Goal: Task Accomplishment & Management: Manage account settings

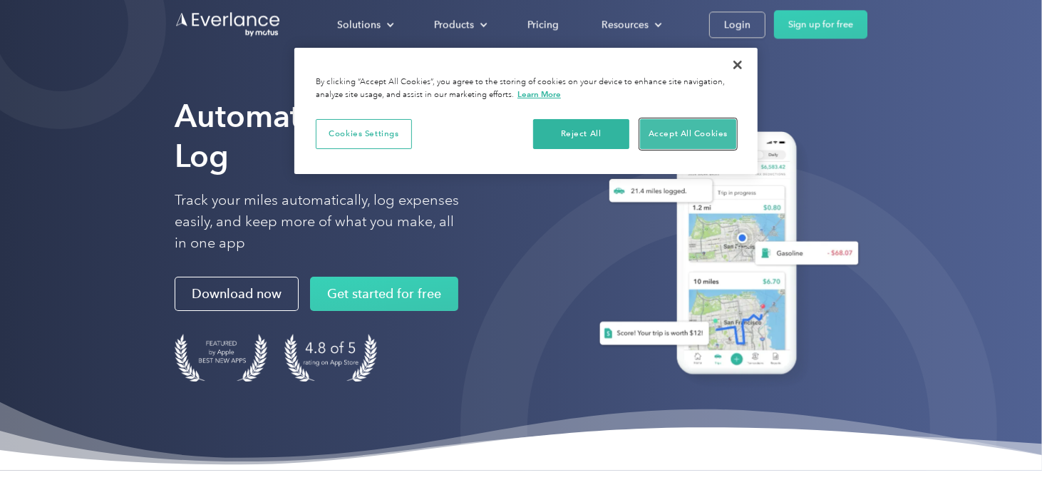
click at [683, 132] on button "Accept All Cookies" at bounding box center [688, 134] width 96 height 30
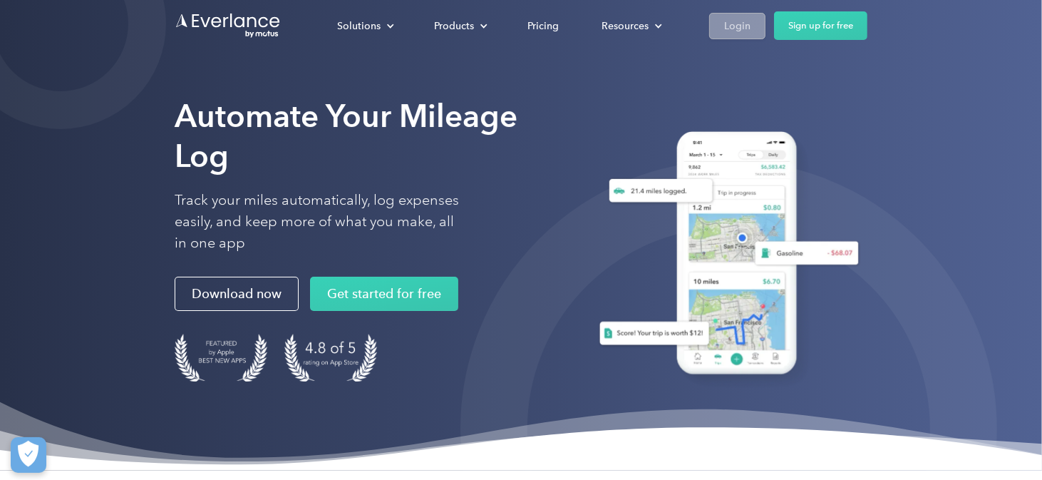
click at [724, 18] on div "Login" at bounding box center [737, 26] width 26 height 18
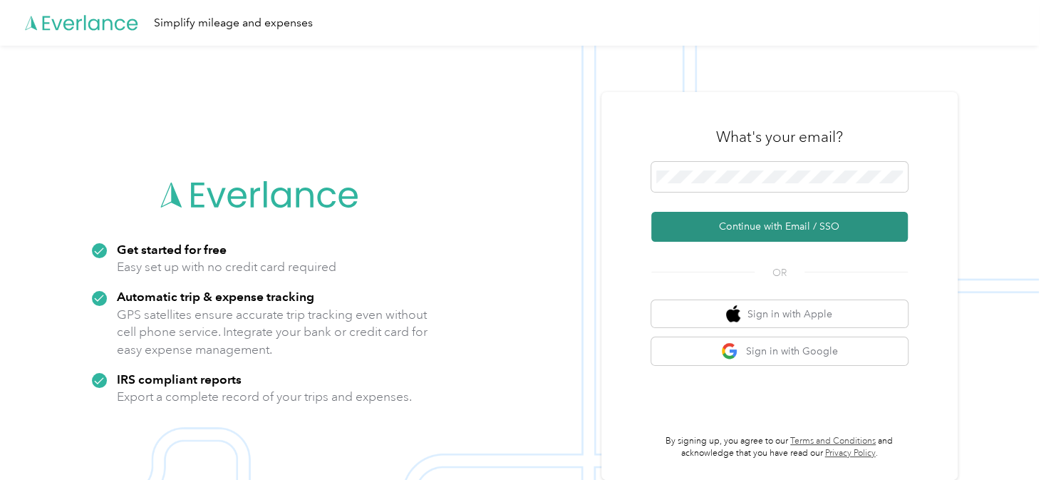
click at [771, 220] on button "Continue with Email / SSO" at bounding box center [779, 227] width 257 height 30
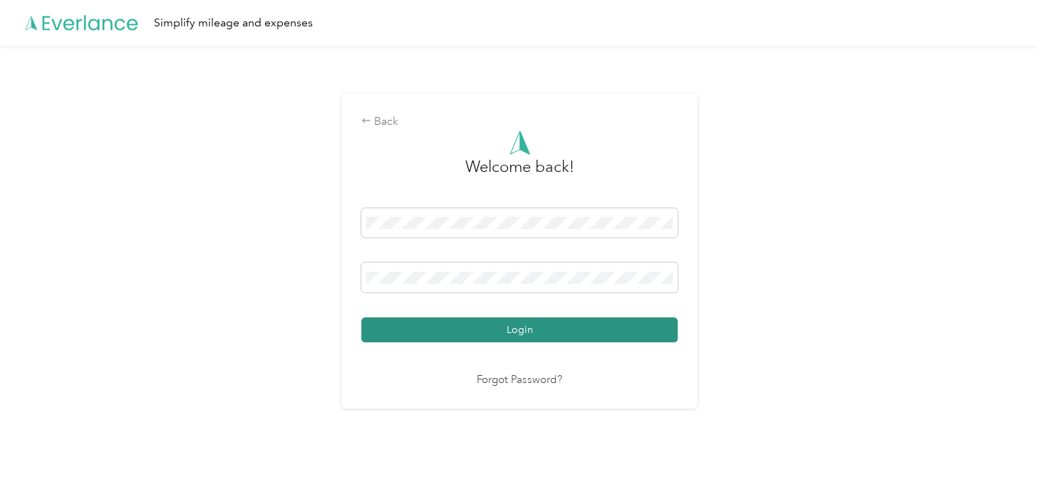
click at [536, 334] on button "Login" at bounding box center [519, 329] width 316 height 25
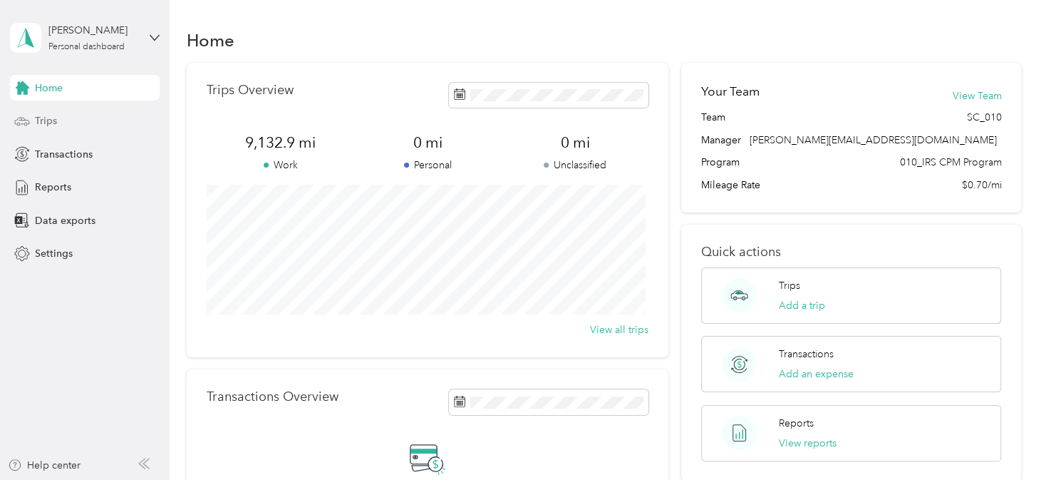
click at [47, 120] on span "Trips" at bounding box center [46, 120] width 22 height 15
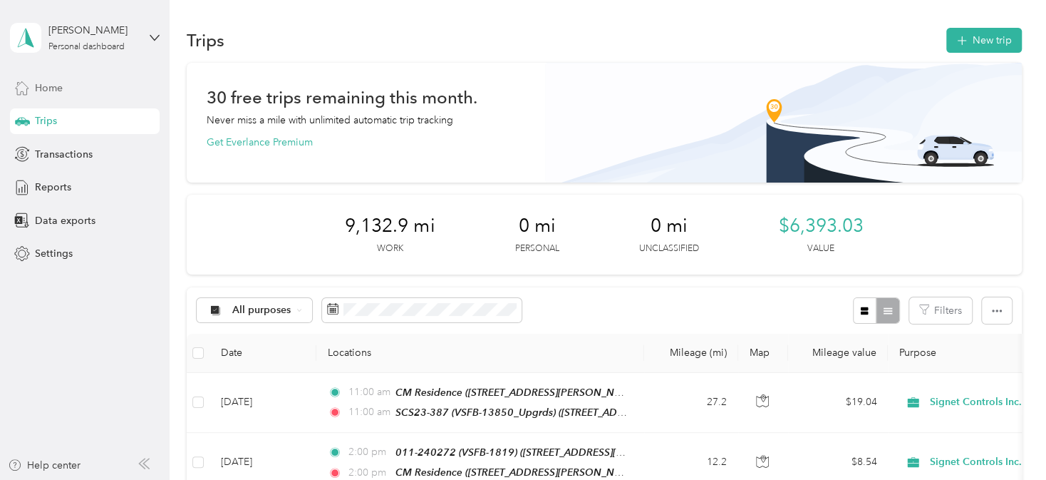
click at [42, 86] on span "Home" at bounding box center [49, 88] width 28 height 15
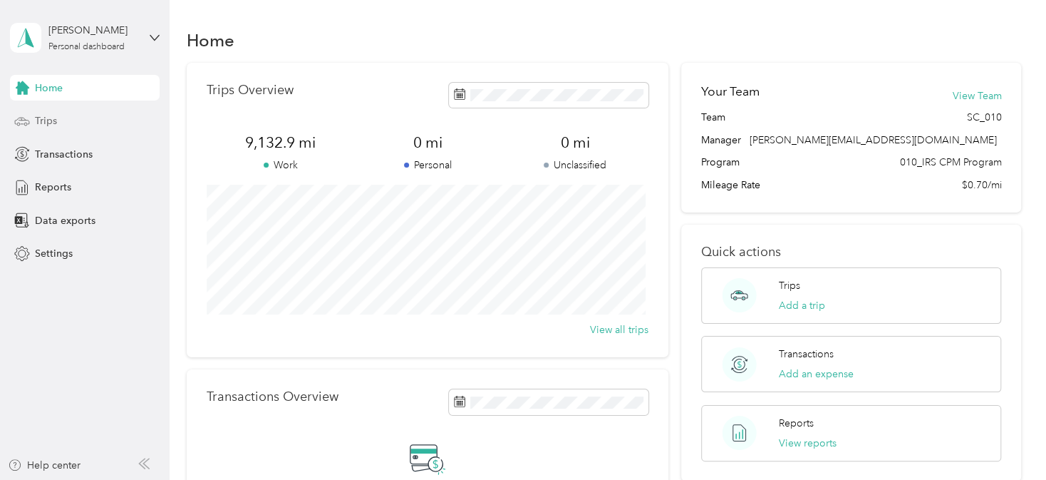
click at [40, 119] on span "Trips" at bounding box center [46, 120] width 22 height 15
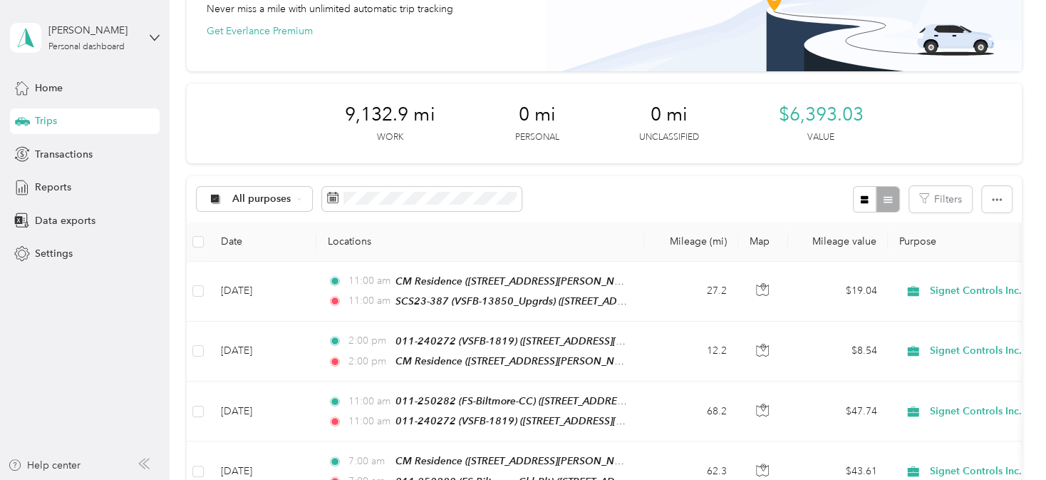
scroll to position [118, 0]
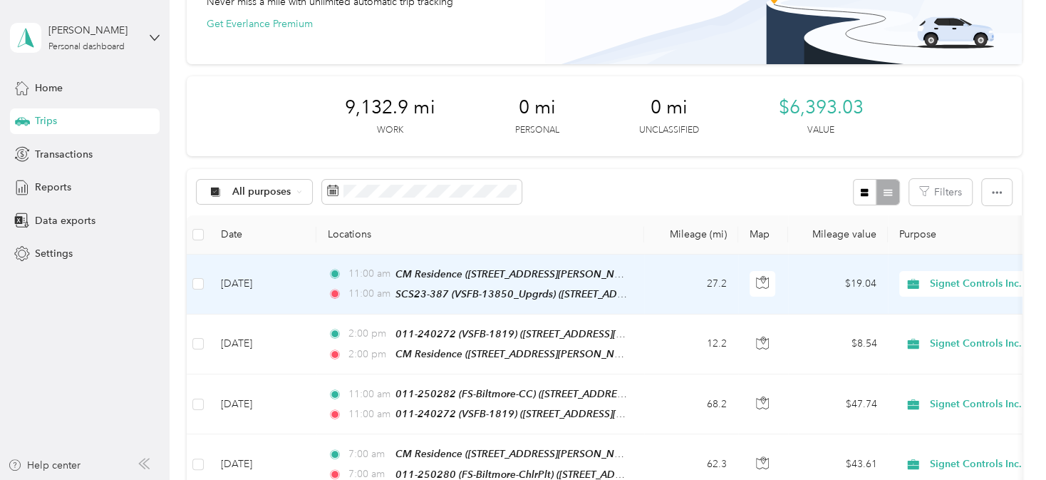
click at [289, 272] on td "[DATE]" at bounding box center [263, 284] width 107 height 60
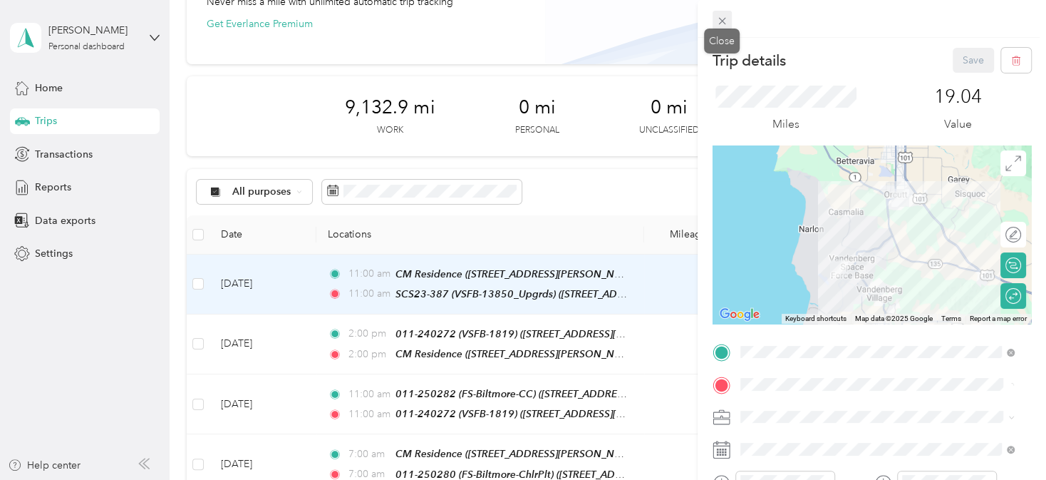
click at [729, 25] on span at bounding box center [723, 21] width 20 height 20
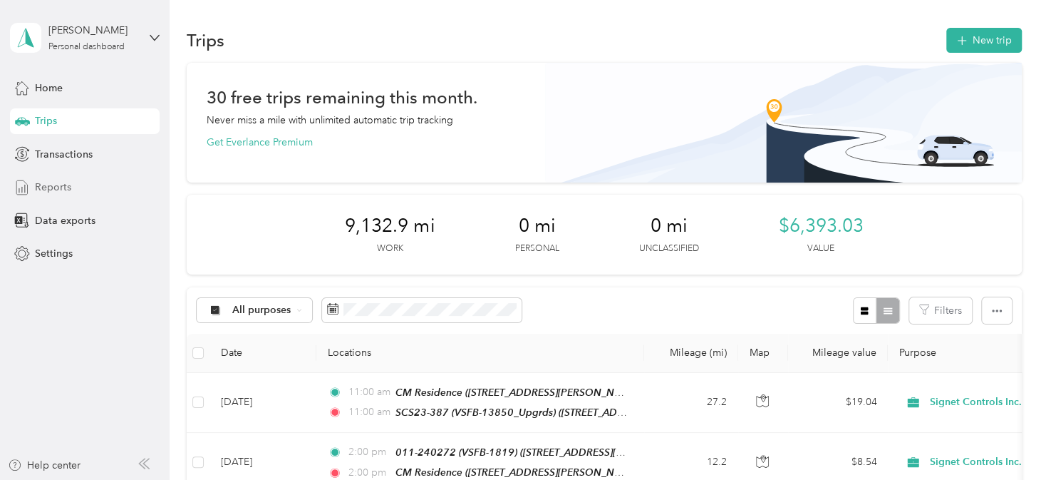
click at [46, 185] on span "Reports" at bounding box center [53, 187] width 36 height 15
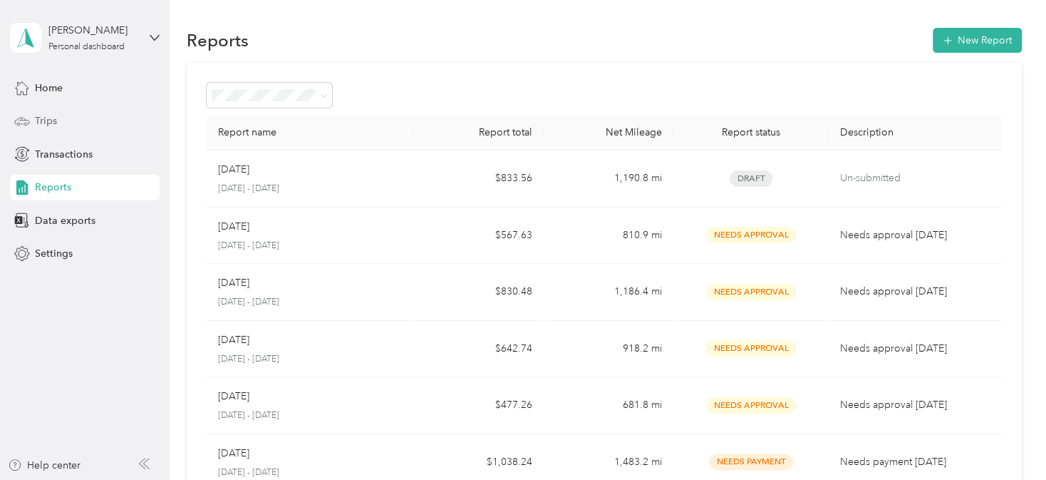
click at [54, 120] on span "Trips" at bounding box center [46, 120] width 22 height 15
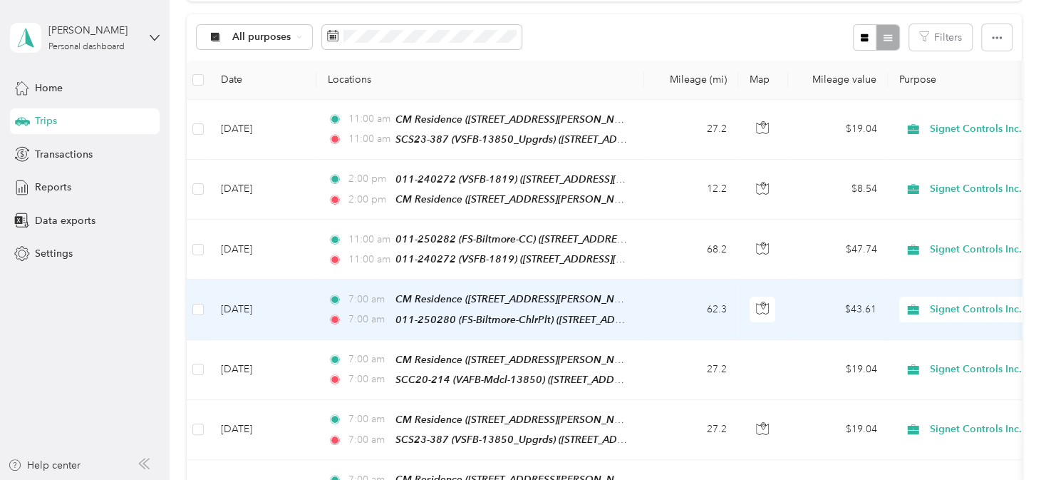
scroll to position [274, 0]
click at [654, 294] on td "62.3" at bounding box center [691, 309] width 94 height 60
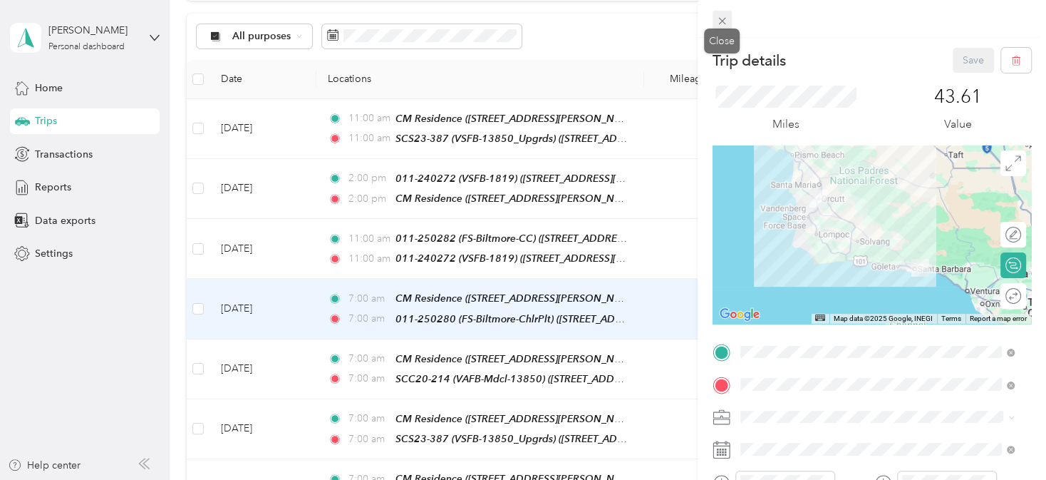
click at [722, 20] on icon at bounding box center [722, 21] width 12 height 12
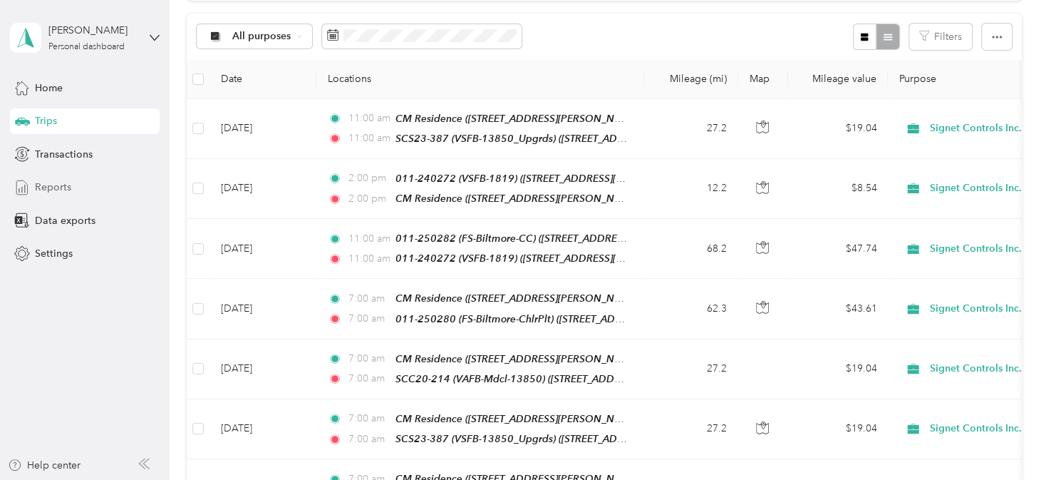
click at [51, 185] on span "Reports" at bounding box center [53, 187] width 36 height 15
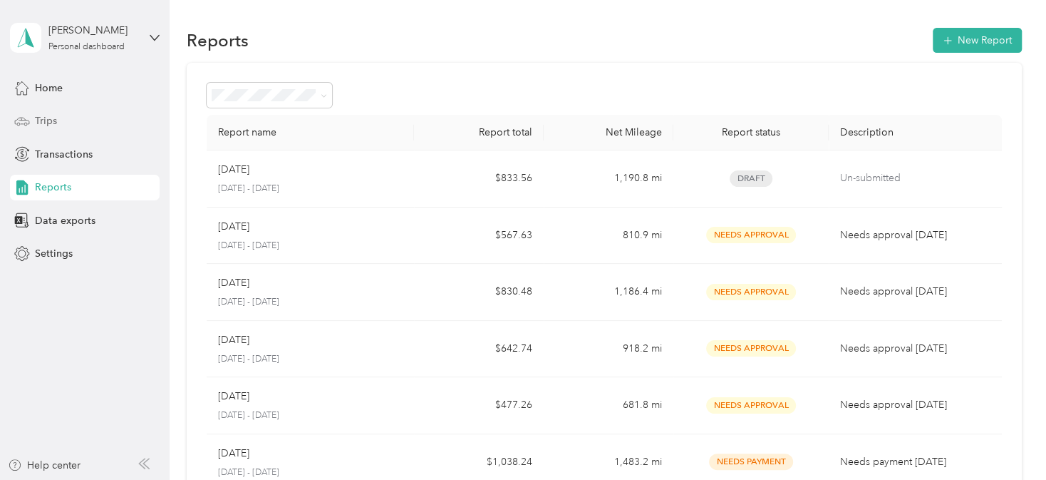
click at [48, 120] on span "Trips" at bounding box center [46, 120] width 22 height 15
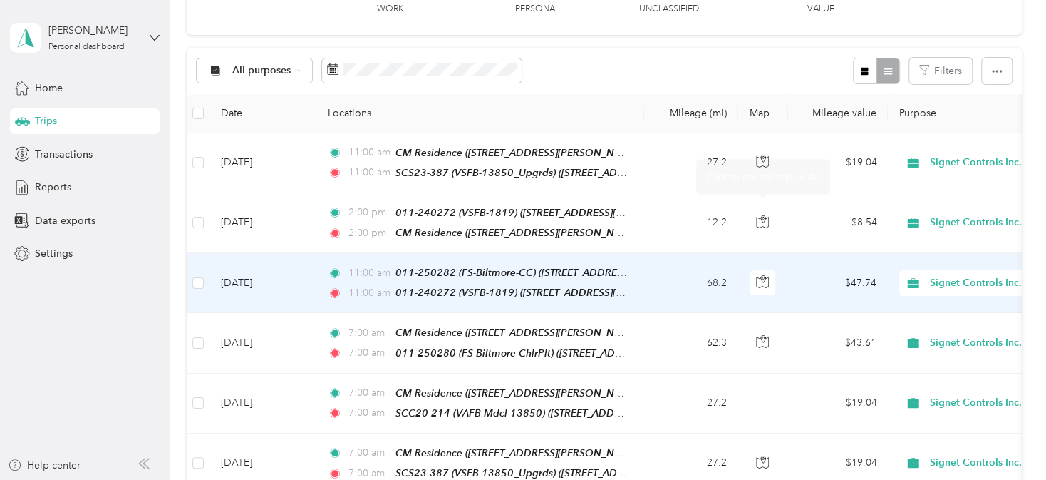
scroll to position [295, 0]
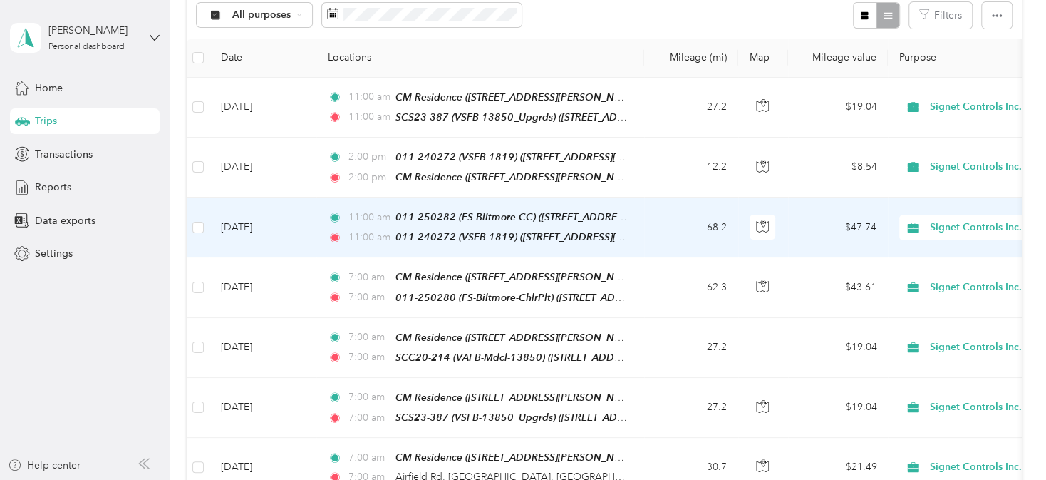
click at [763, 244] on td at bounding box center [763, 227] width 50 height 60
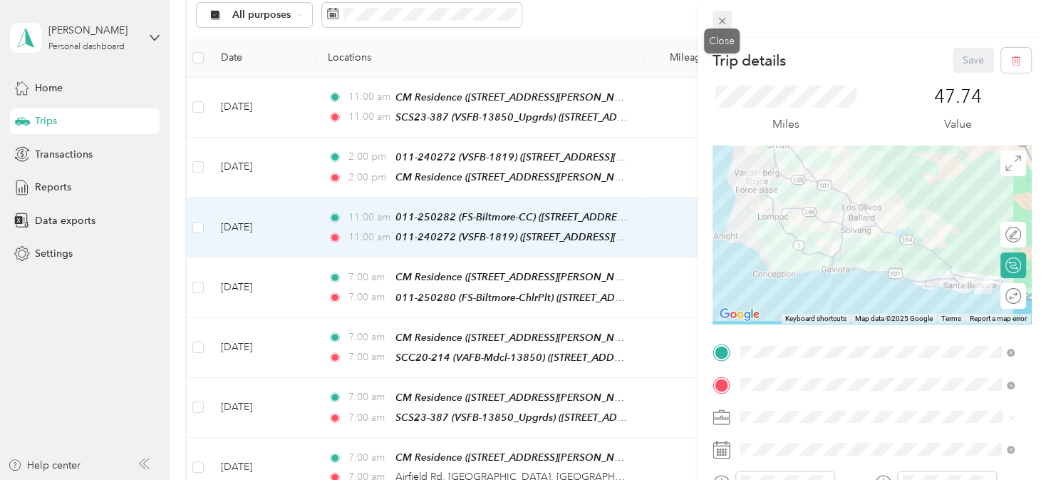
click at [721, 19] on icon at bounding box center [722, 21] width 12 height 12
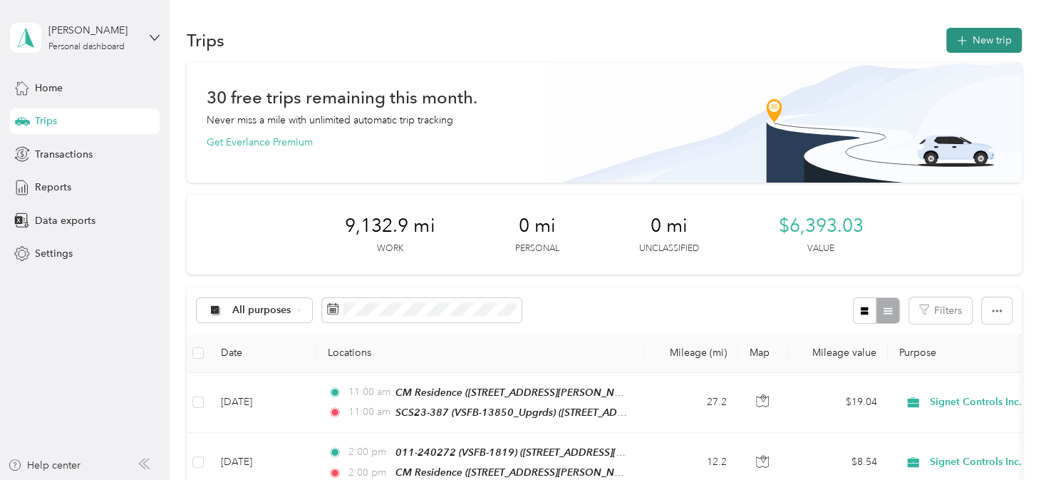
click at [969, 43] on button "New trip" at bounding box center [984, 40] width 76 height 25
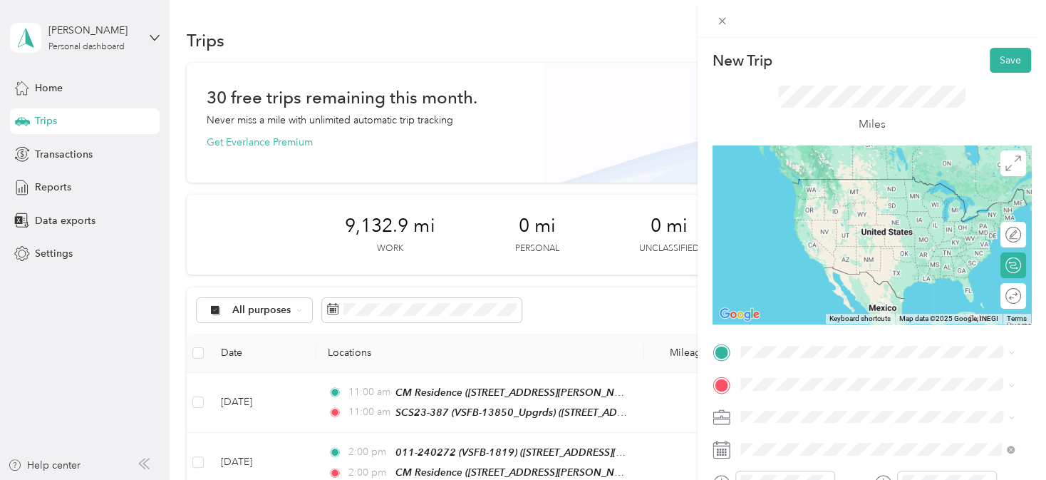
click at [836, 286] on div "TEAM CM Residence" at bounding box center [838, 278] width 143 height 18
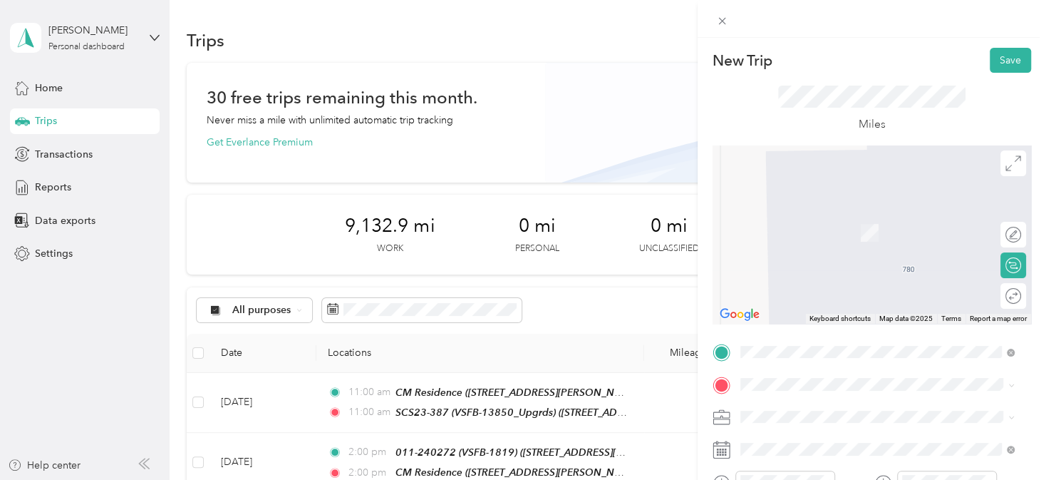
click at [837, 216] on strong "SC Simi Office" at bounding box center [850, 211] width 68 height 13
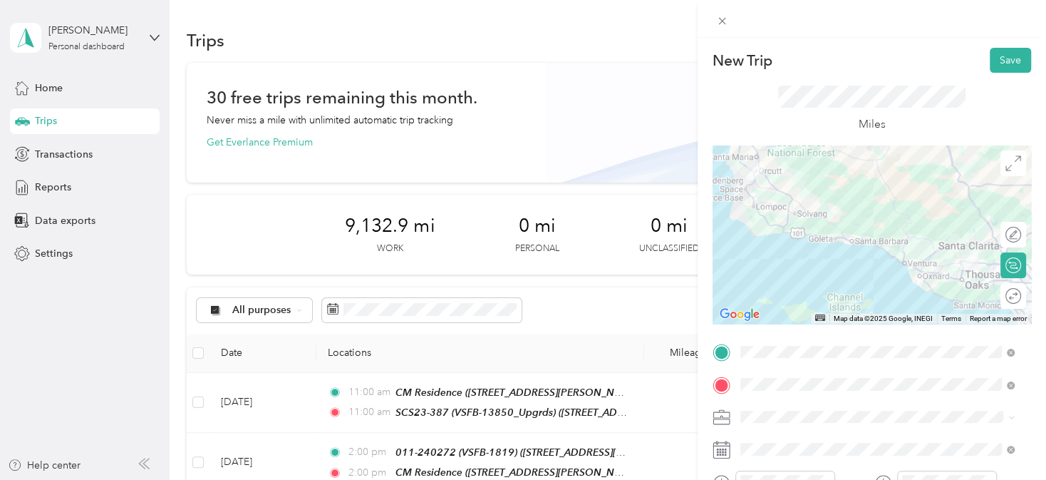
drag, startPoint x: 865, startPoint y: 289, endPoint x: 857, endPoint y: 270, distance: 20.1
click at [857, 270] on div at bounding box center [872, 234] width 319 height 178
click at [993, 294] on div at bounding box center [999, 295] width 13 height 13
click at [1008, 294] on div at bounding box center [1014, 295] width 13 height 13
click at [725, 20] on icon at bounding box center [722, 21] width 12 height 12
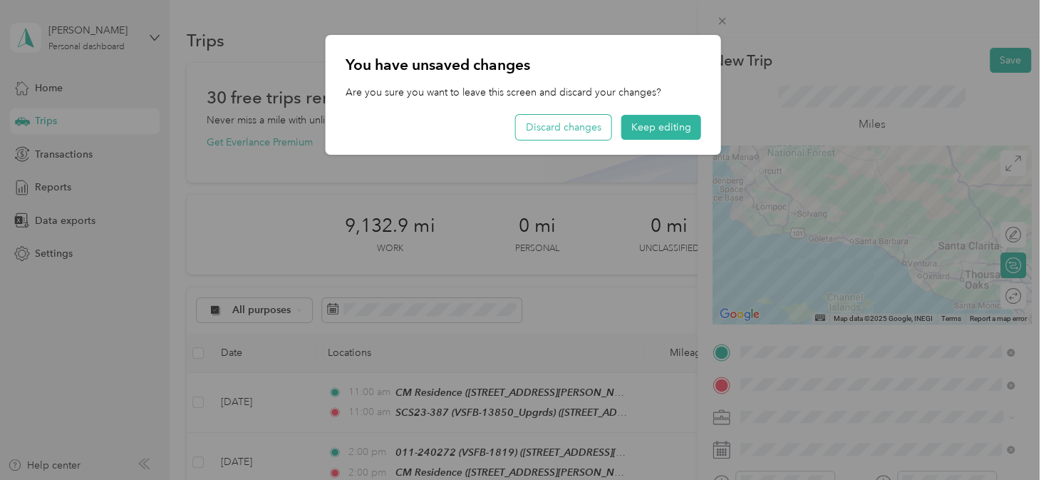
click at [574, 125] on button "Discard changes" at bounding box center [563, 127] width 95 height 25
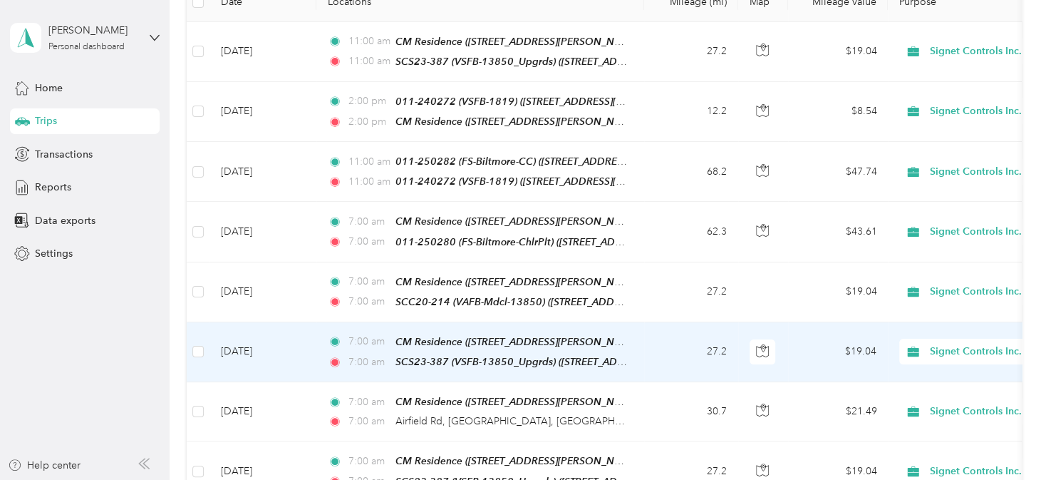
scroll to position [351, 0]
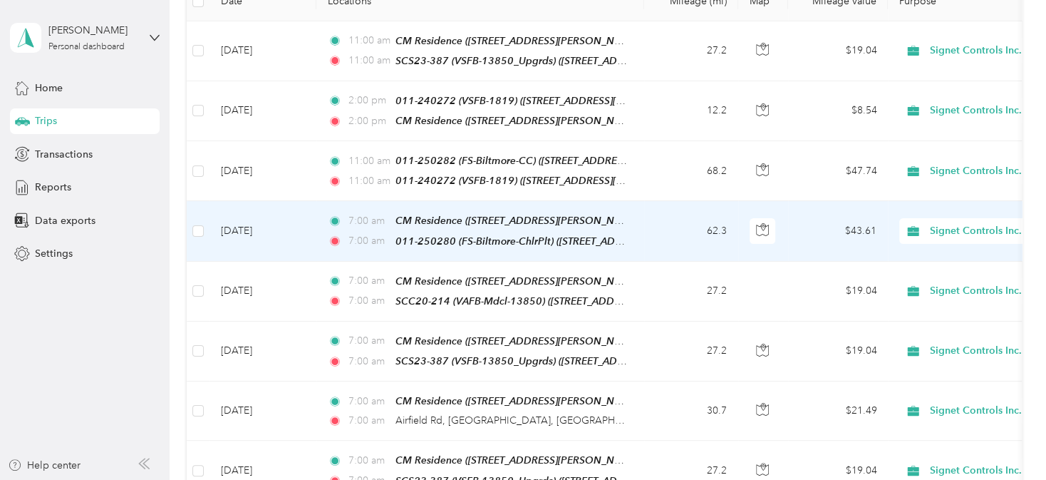
click at [654, 224] on td "62.3" at bounding box center [691, 231] width 94 height 60
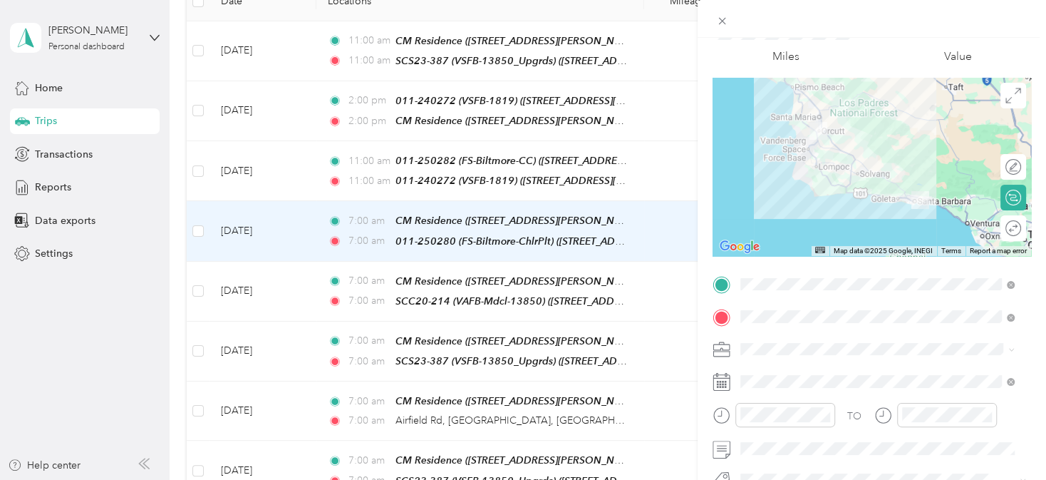
scroll to position [68, 0]
click at [624, 155] on div "Trip details Save This trip cannot be edited because it is either under review,…" at bounding box center [523, 240] width 1046 height 480
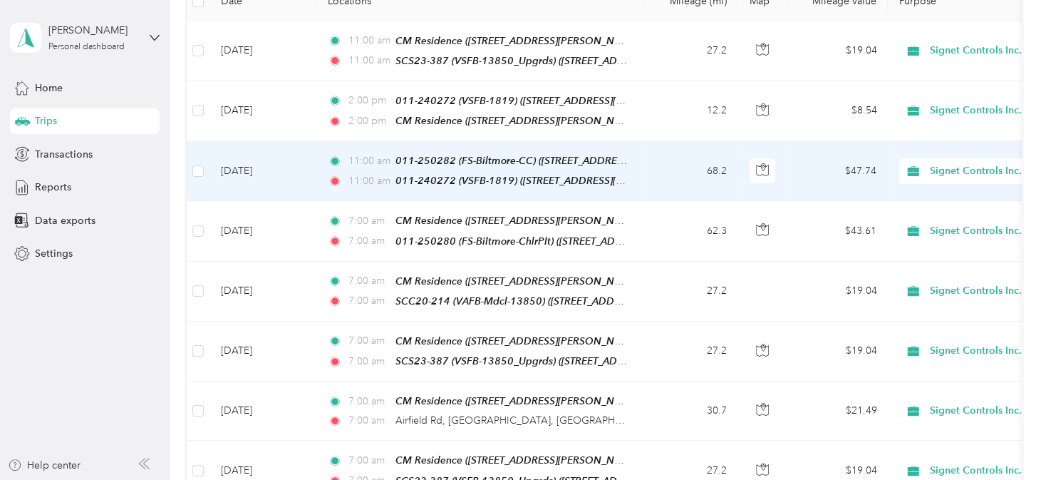
click at [636, 157] on td "11:00 am 011-250282 (FS-Biltmore-CC) ([STREET_ADDRESS][US_STATE]) 11:00 am 011-…" at bounding box center [480, 171] width 328 height 60
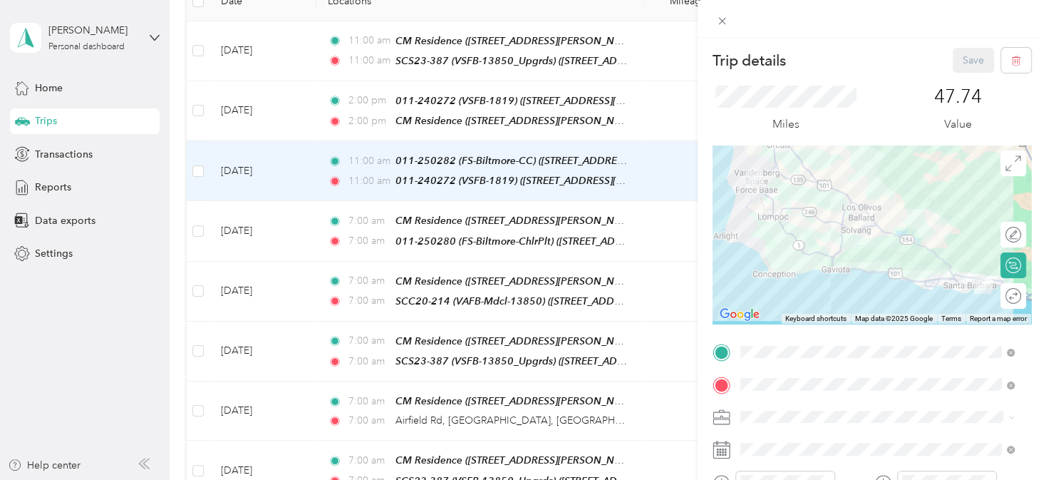
click at [642, 101] on div "Trip details Save This trip cannot be edited because it is either under review,…" at bounding box center [523, 240] width 1046 height 480
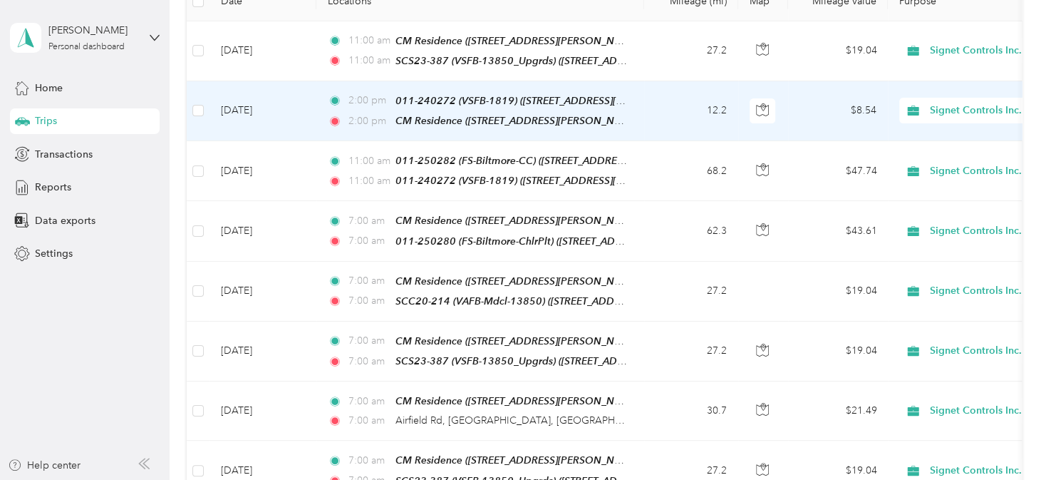
click at [641, 101] on td "2:00 pm 011-240272 (VSFB-1819) ([STREET_ADDRESS][US_STATE][PERSON_NAME][US_STAT…" at bounding box center [480, 111] width 328 height 60
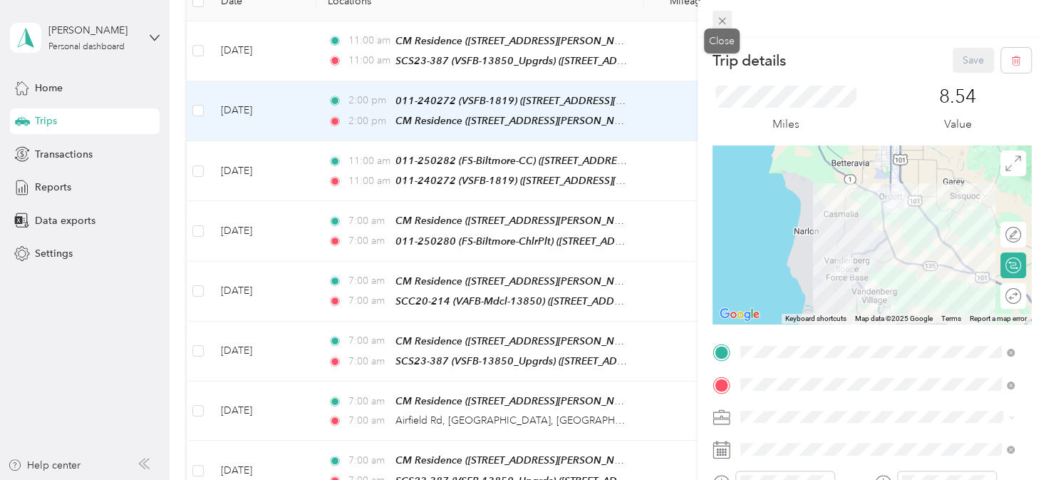
click at [726, 19] on icon at bounding box center [722, 21] width 12 height 12
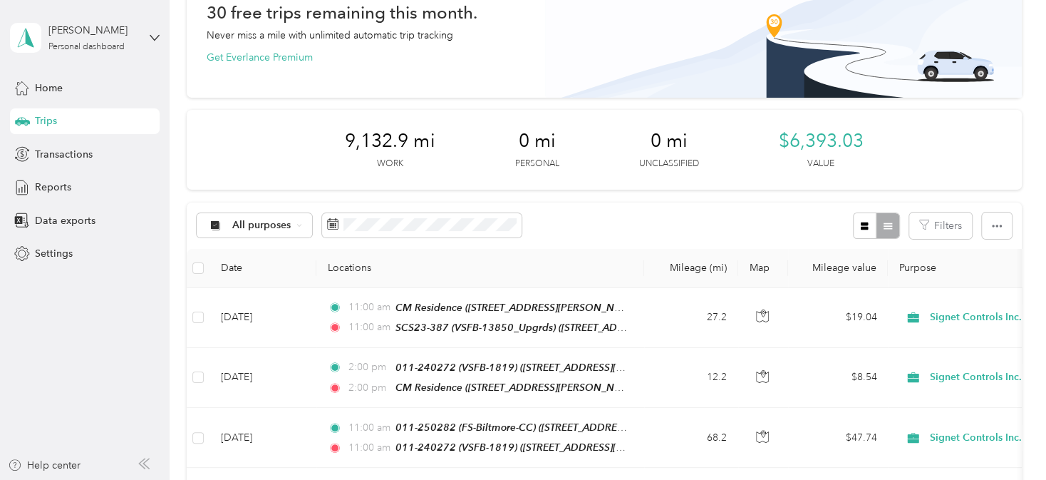
scroll to position [86, 0]
click at [48, 180] on span "Reports" at bounding box center [53, 187] width 36 height 15
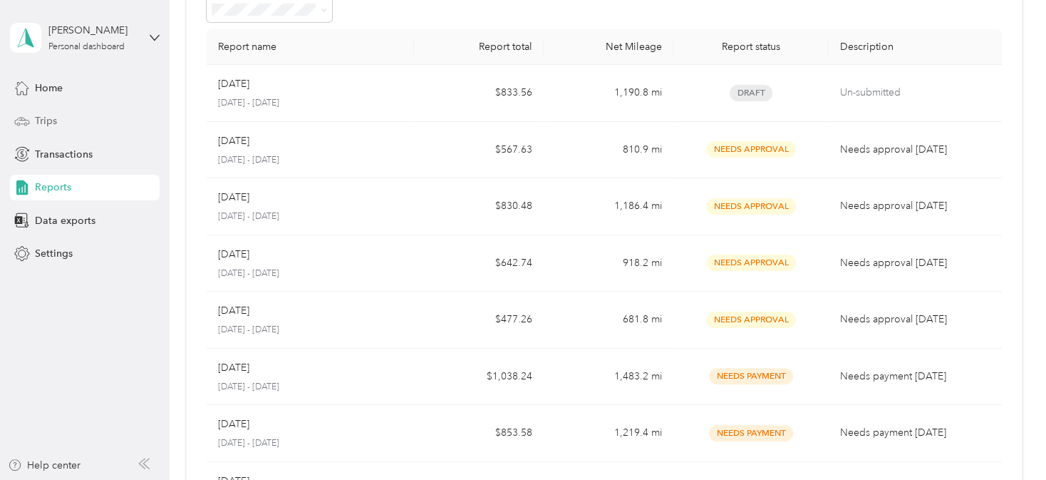
click at [50, 120] on span "Trips" at bounding box center [46, 120] width 22 height 15
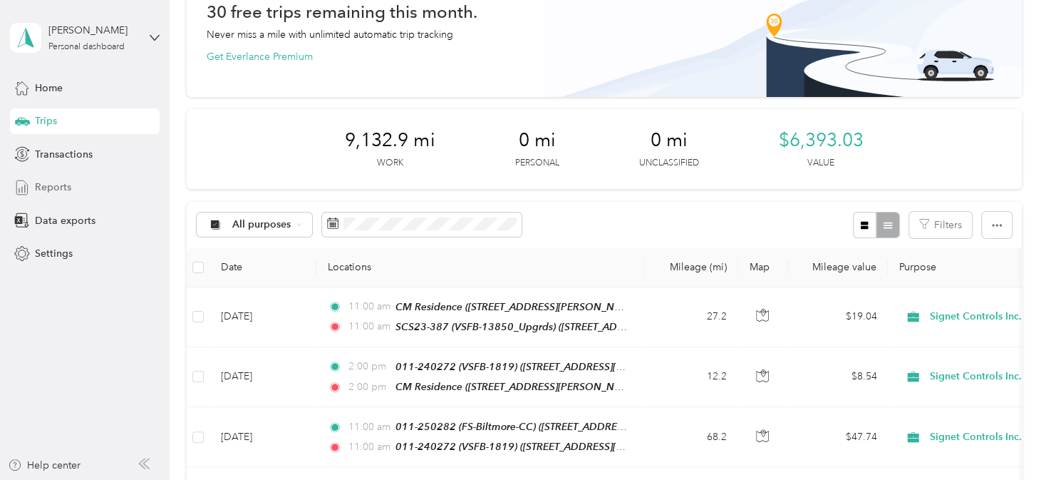
click at [52, 186] on span "Reports" at bounding box center [53, 187] width 36 height 15
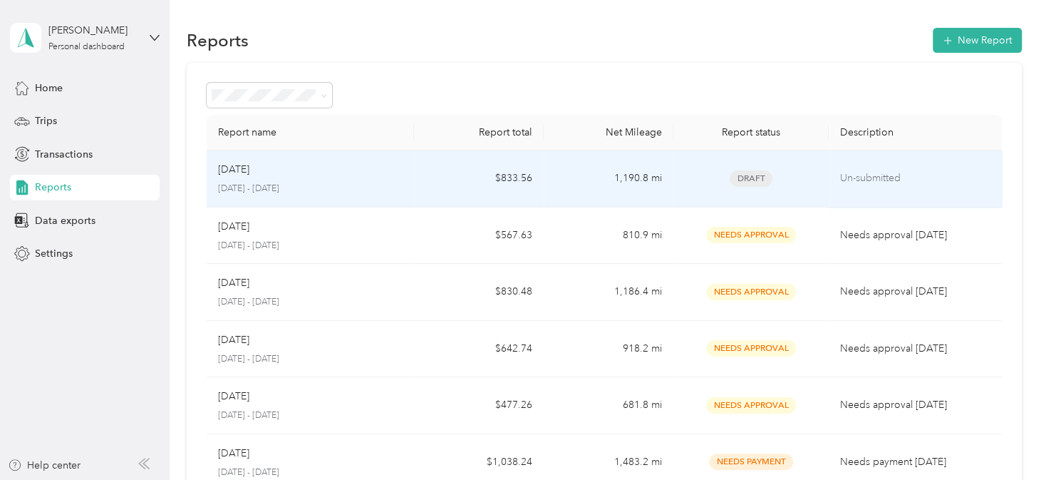
click at [435, 171] on td "$833.56" at bounding box center [479, 178] width 130 height 57
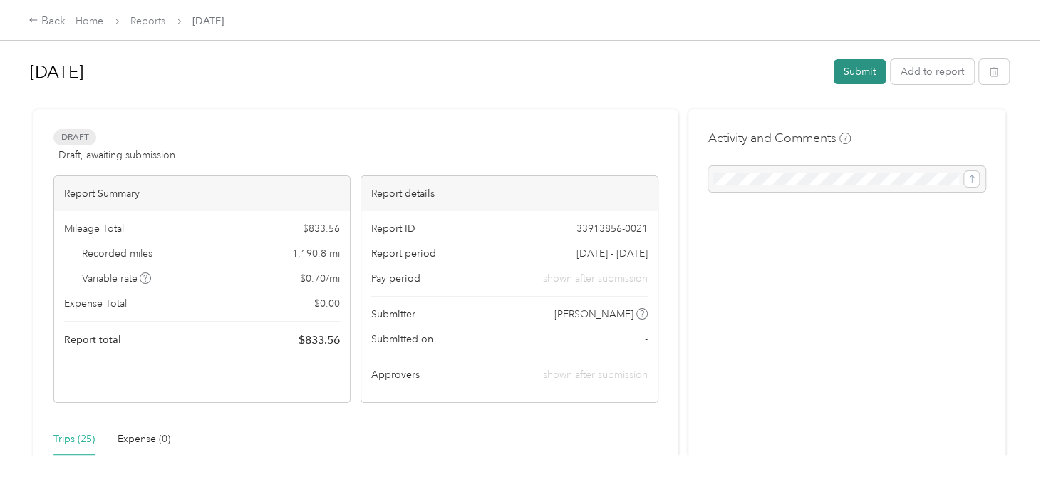
click at [859, 71] on button "Submit" at bounding box center [860, 71] width 52 height 25
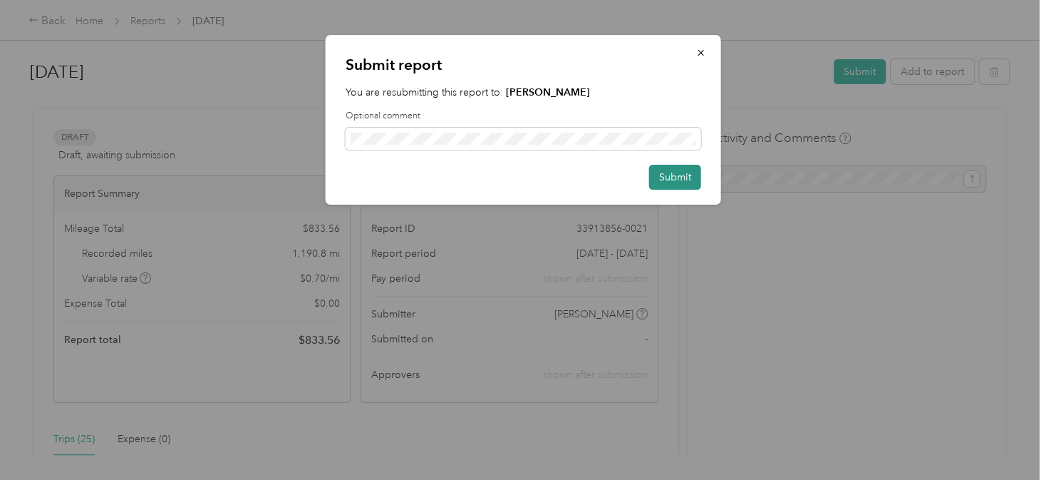
click at [673, 178] on button "Submit" at bounding box center [675, 177] width 52 height 25
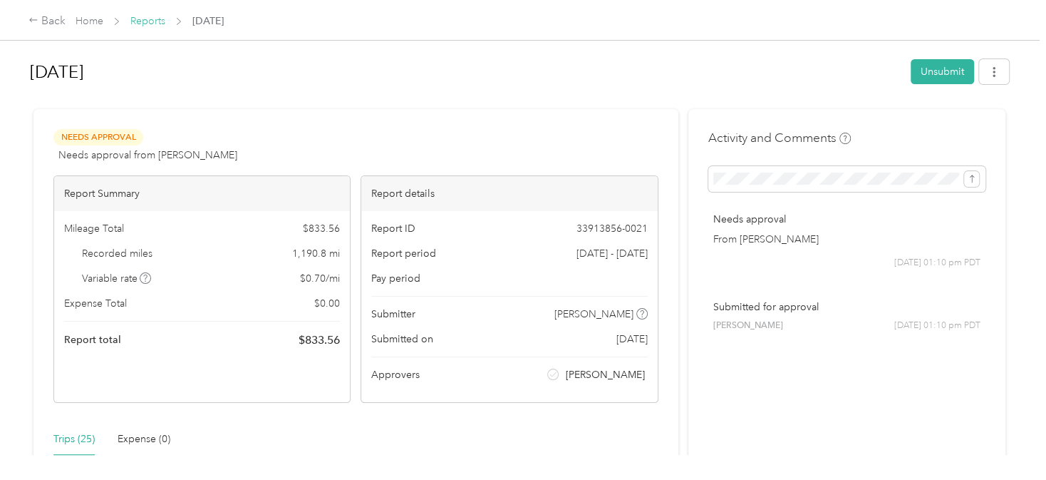
click at [152, 21] on link "Reports" at bounding box center [147, 21] width 35 height 12
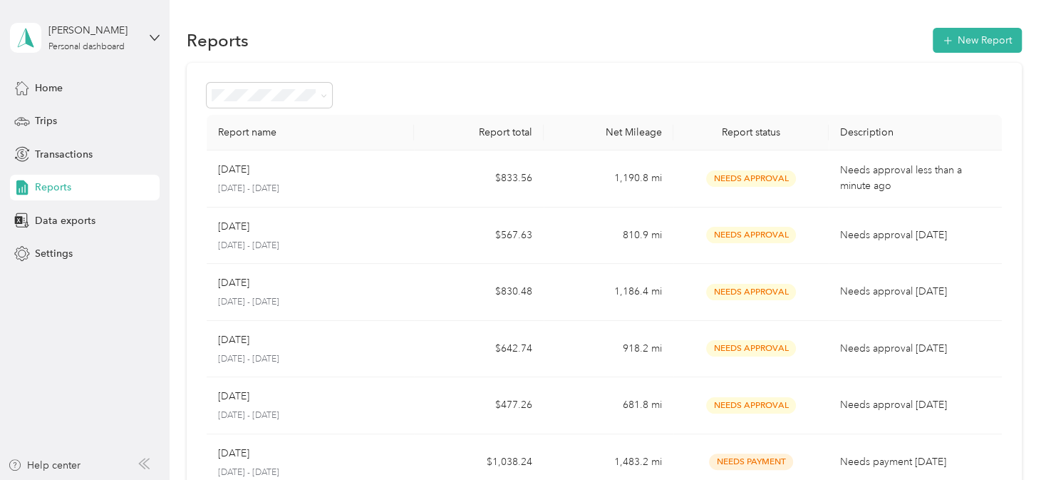
click at [152, 21] on div "[PERSON_NAME] Personal dashboard" at bounding box center [85, 38] width 150 height 50
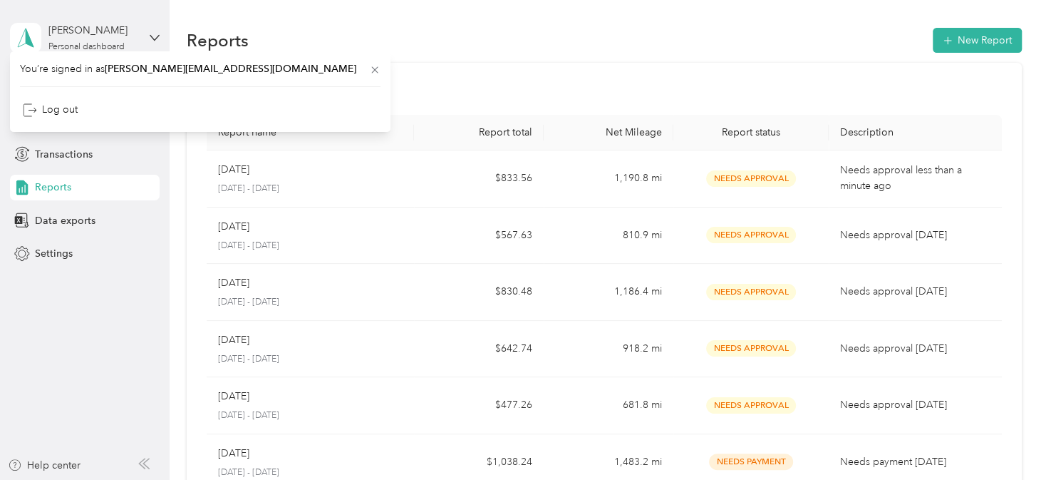
click at [152, 21] on div "[PERSON_NAME] Personal dashboard" at bounding box center [85, 38] width 150 height 50
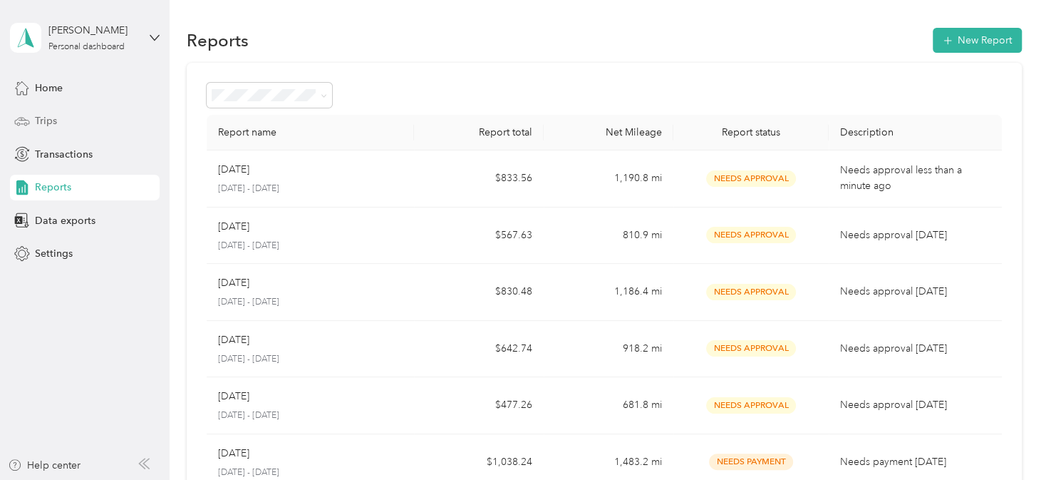
click at [58, 123] on div "Trips" at bounding box center [85, 121] width 150 height 26
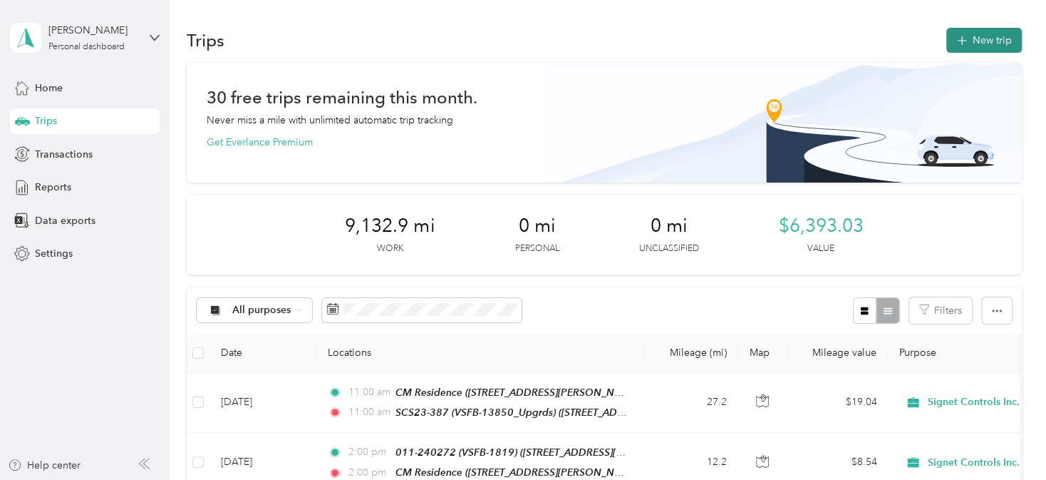
click at [971, 40] on button "New trip" at bounding box center [984, 40] width 76 height 25
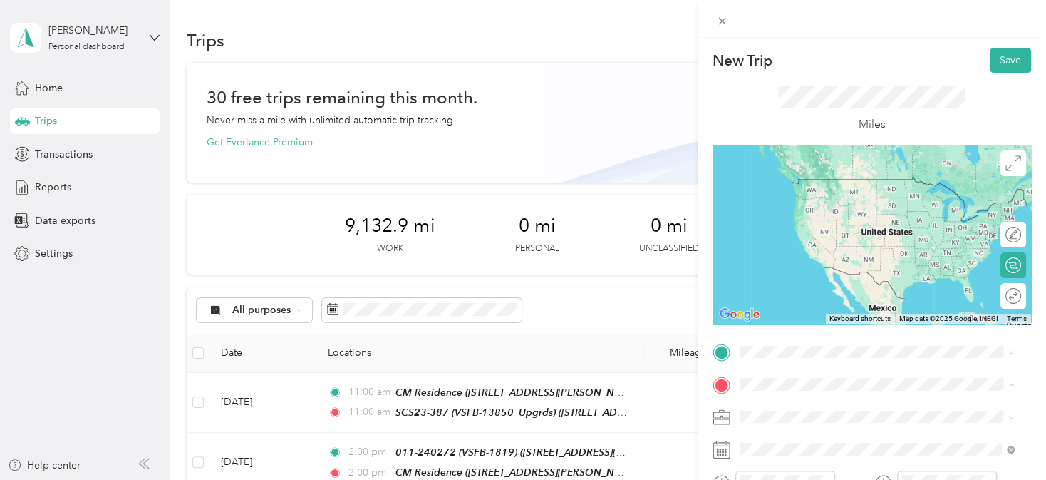
click at [706, 386] on form "New Trip Save This trip cannot be edited because it is either under review, app…" at bounding box center [872, 366] width 348 height 636
click at [53, 187] on div "New Trip Save This trip cannot be edited because it is either under review, app…" at bounding box center [523, 240] width 1046 height 480
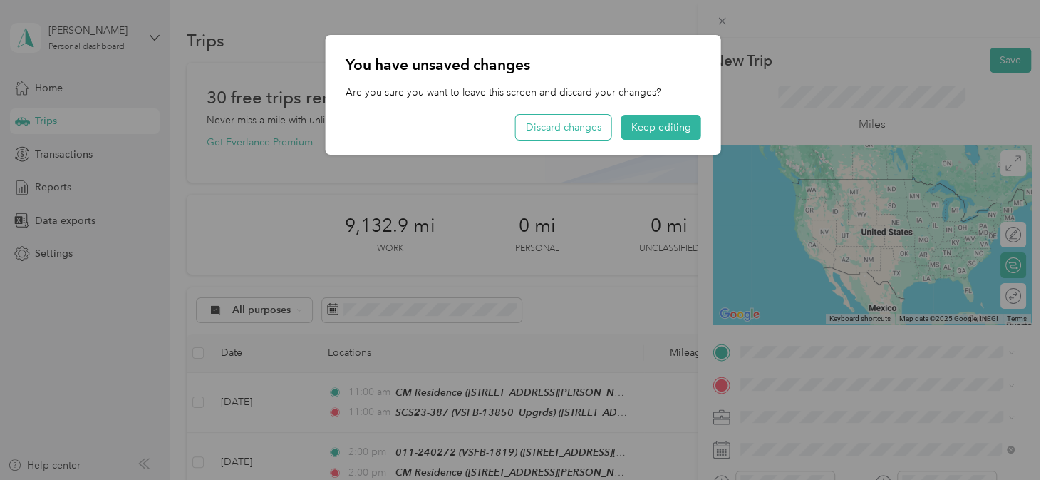
click at [586, 124] on button "Discard changes" at bounding box center [563, 127] width 95 height 25
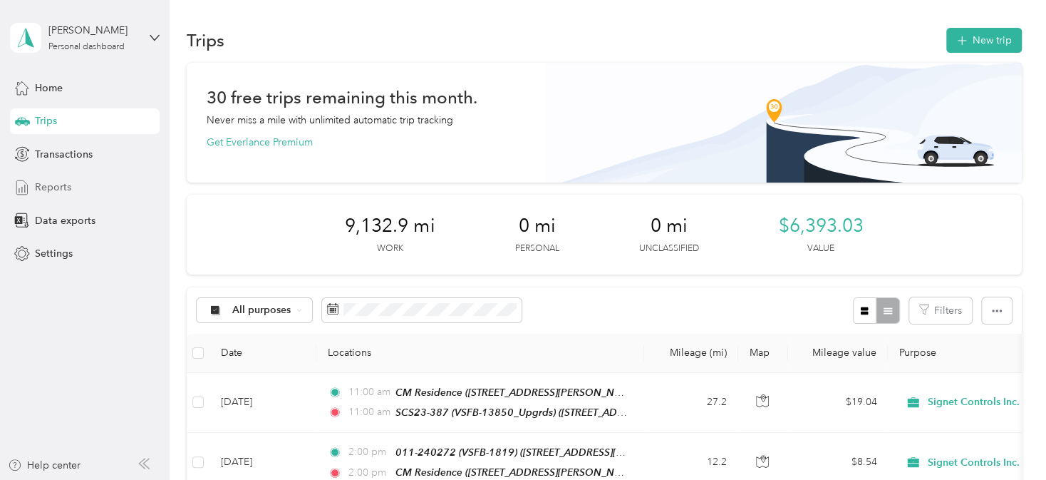
click at [63, 190] on span "Reports" at bounding box center [53, 187] width 36 height 15
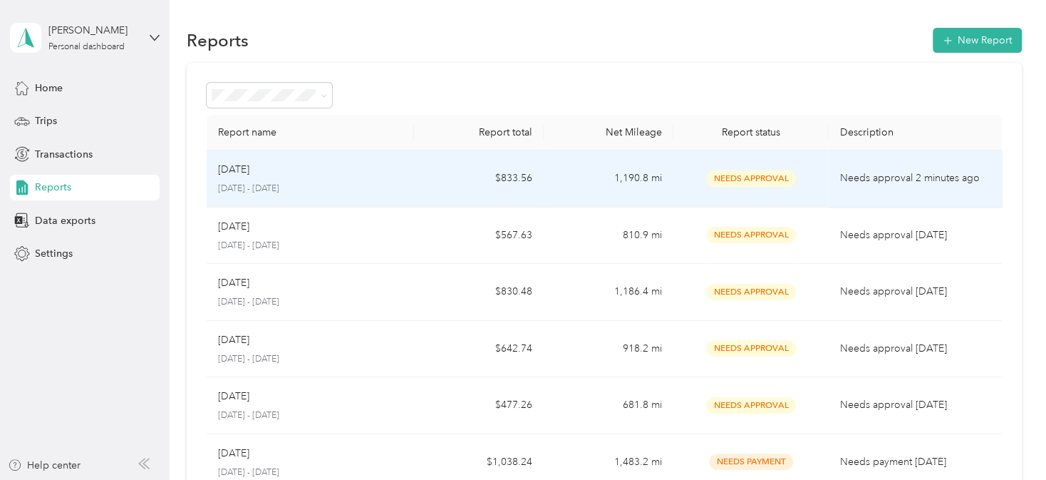
click at [387, 187] on p "[DATE] - [DATE]" at bounding box center [310, 188] width 185 height 13
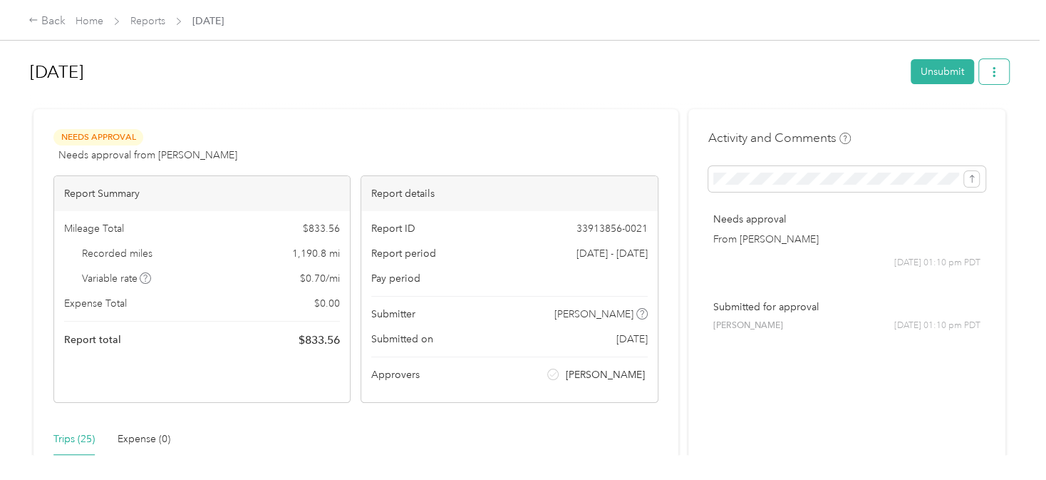
click at [993, 71] on icon "button" at bounding box center [994, 72] width 3 height 10
click at [961, 118] on span "Download" at bounding box center [949, 123] width 47 height 15
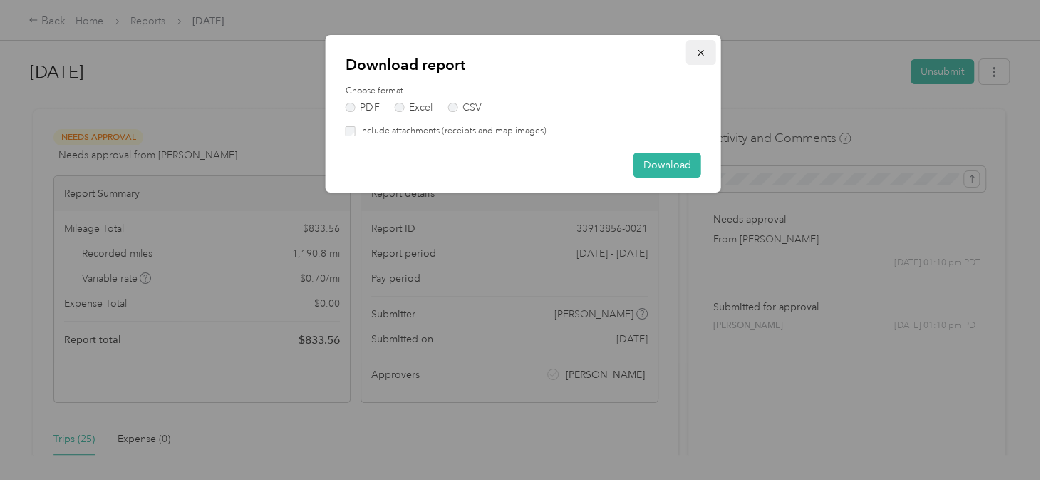
click at [696, 50] on icon "button" at bounding box center [701, 53] width 10 height 10
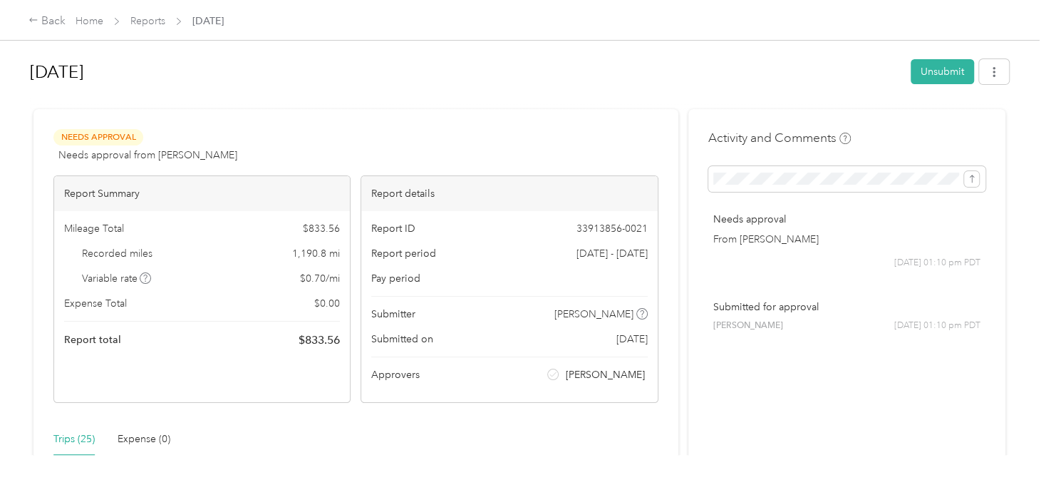
click at [361, 103] on div at bounding box center [519, 102] width 979 height 15
click at [143, 19] on link "Reports" at bounding box center [147, 21] width 35 height 12
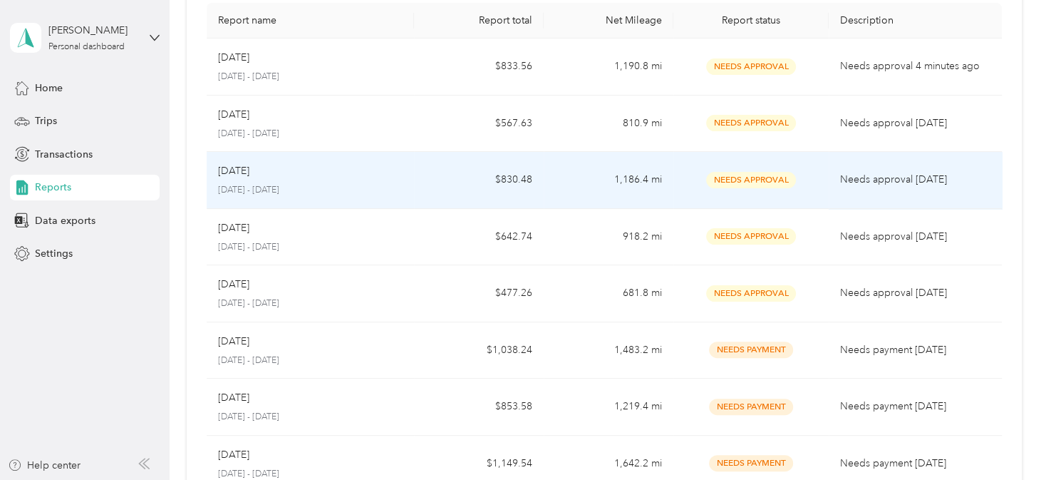
scroll to position [113, 0]
